Goal: Entertainment & Leisure: Consume media (video, audio)

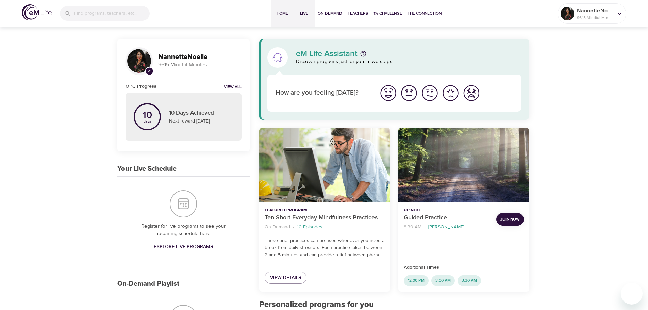
click at [301, 16] on span "Live" at bounding box center [304, 13] width 16 height 7
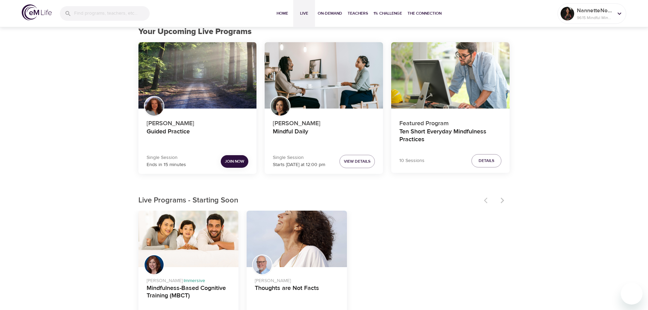
scroll to position [34, 0]
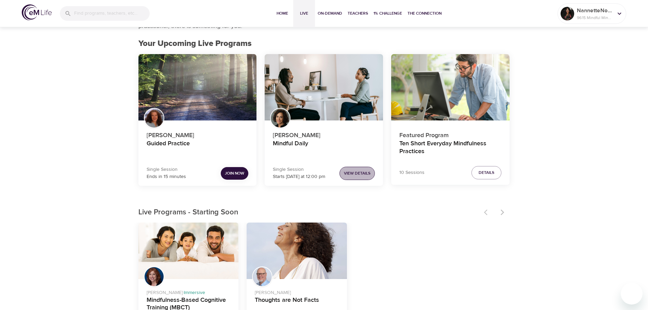
click at [354, 174] on span "View Details" at bounding box center [357, 173] width 27 height 7
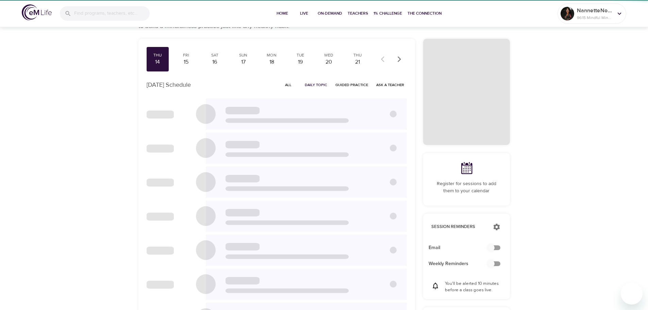
scroll to position [31, 0]
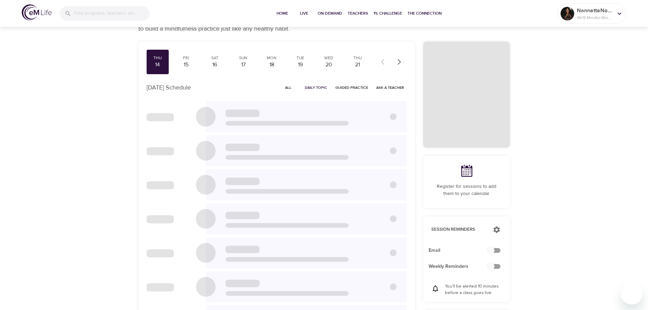
checkbox input "true"
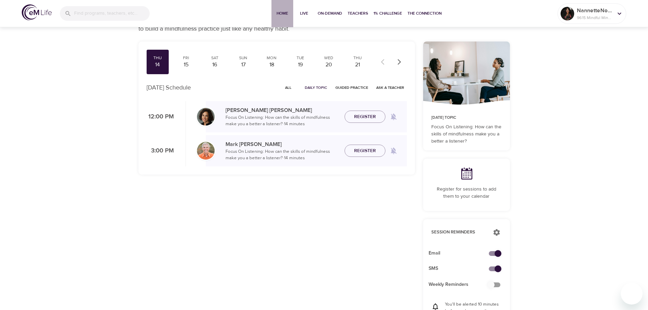
click at [284, 14] on span "Home" at bounding box center [282, 13] width 16 height 7
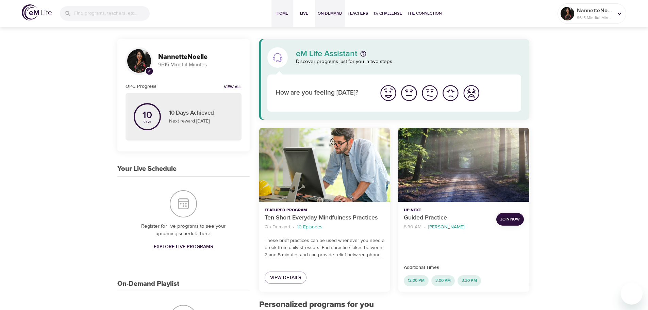
click at [326, 16] on span "On-Demand" at bounding box center [330, 13] width 24 height 7
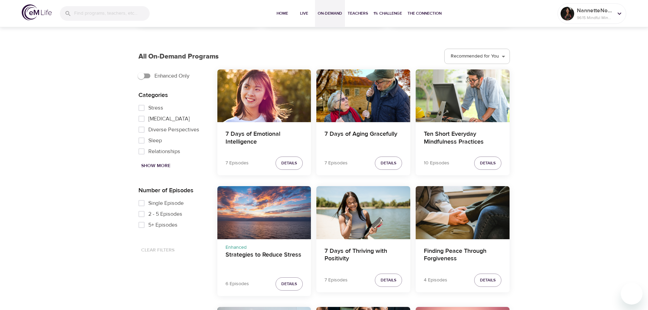
scroll to position [170, 0]
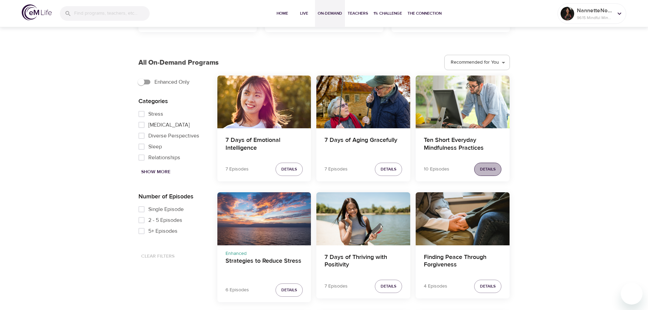
click at [491, 170] on span "Details" at bounding box center [488, 169] width 16 height 7
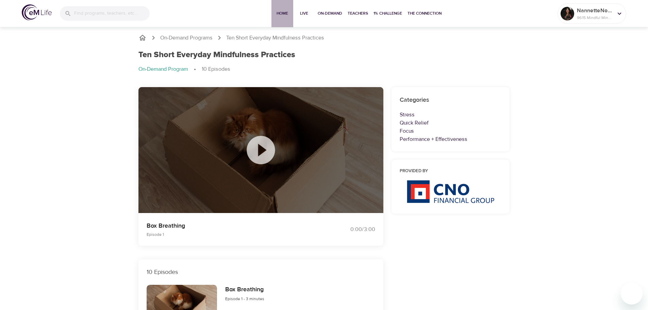
click at [277, 13] on span "Home" at bounding box center [282, 13] width 16 height 7
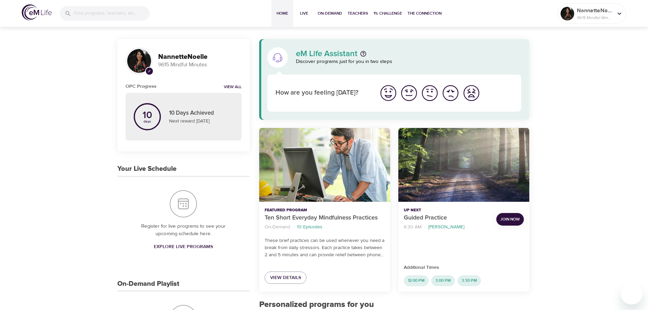
drag, startPoint x: 570, startPoint y: 64, endPoint x: 570, endPoint y: 41, distance: 23.1
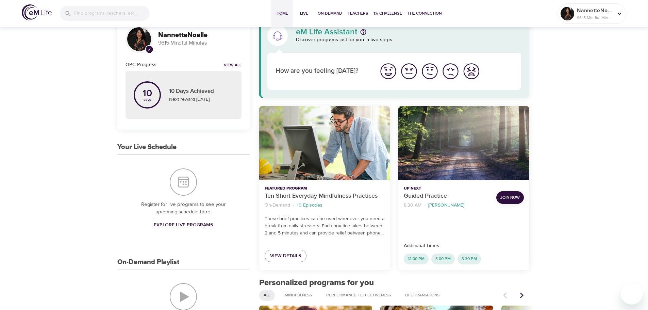
scroll to position [9, 0]
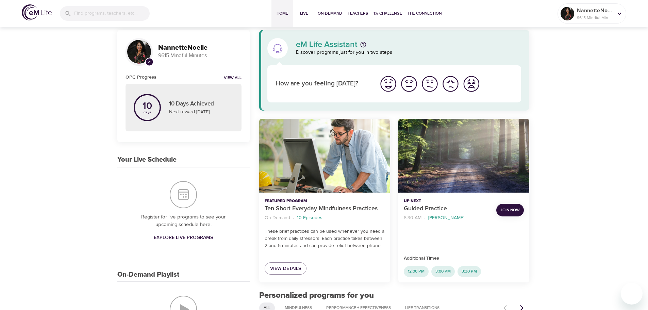
click at [190, 217] on p "Register for live programs to see your upcoming schedule here." at bounding box center [183, 220] width 105 height 15
click at [187, 237] on span "Explore Live Programs" at bounding box center [183, 237] width 59 height 9
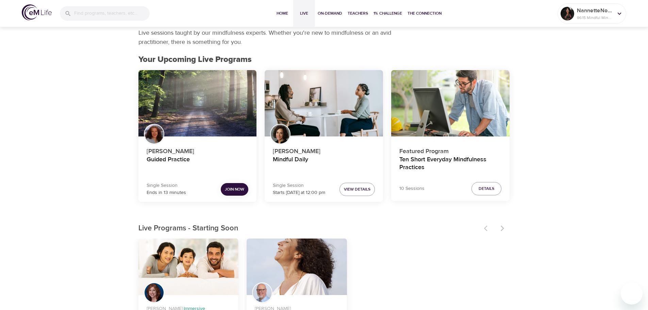
scroll to position [34, 0]
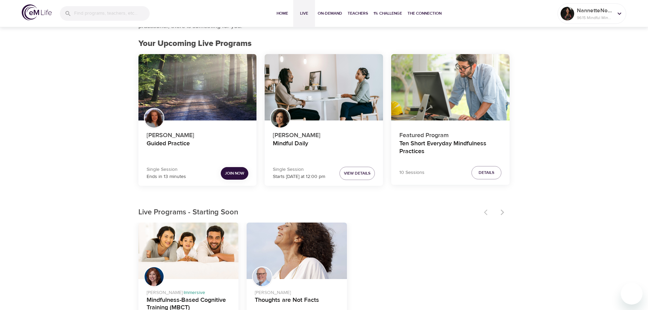
click at [505, 212] on div at bounding box center [495, 212] width 30 height 15
click at [501, 210] on div at bounding box center [495, 212] width 30 height 15
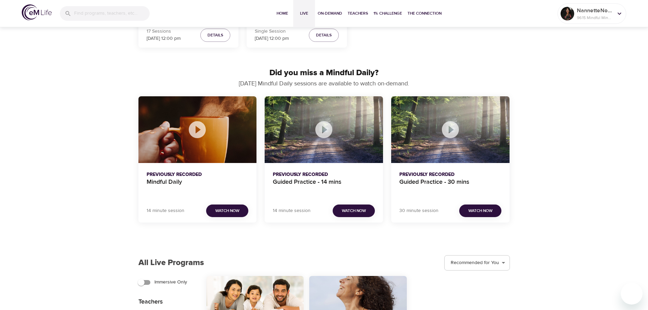
scroll to position [340, 0]
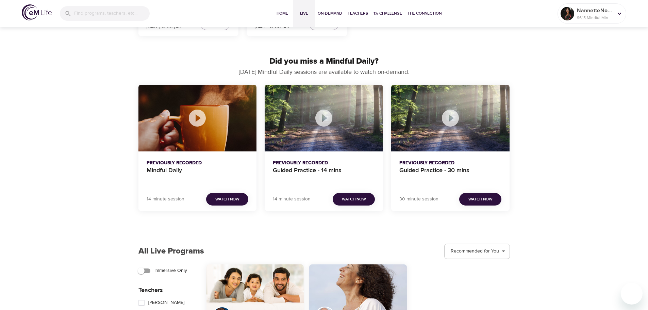
click at [230, 201] on span "Watch Now" at bounding box center [227, 199] width 24 height 7
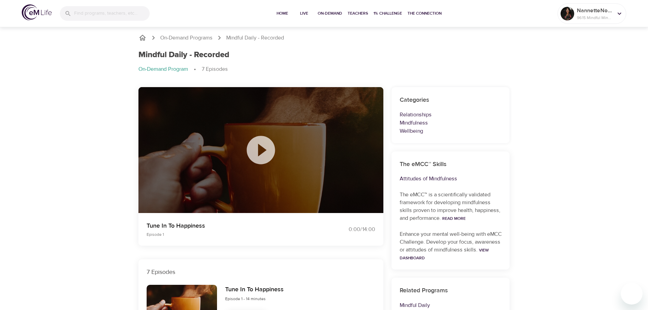
click at [268, 146] on icon at bounding box center [261, 150] width 28 height 28
